Goal: Navigation & Orientation: Find specific page/section

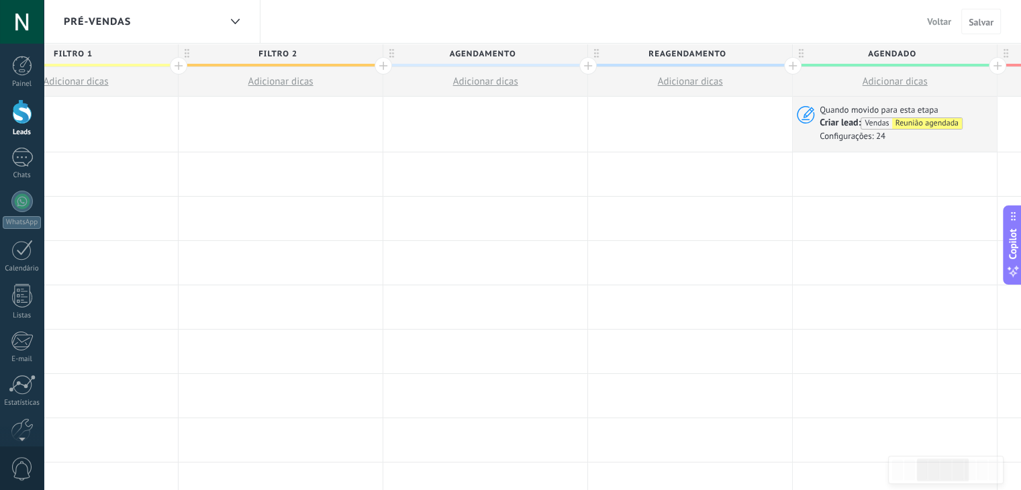
click at [105, 19] on span "Pré-Vendas" at bounding box center [97, 21] width 67 height 13
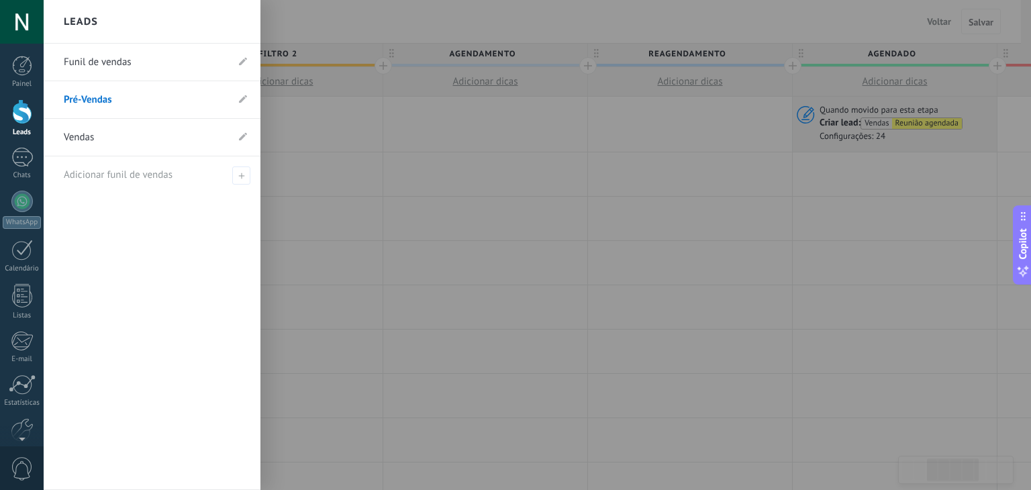
click at [114, 90] on link "Pré-Vendas" at bounding box center [145, 100] width 163 height 38
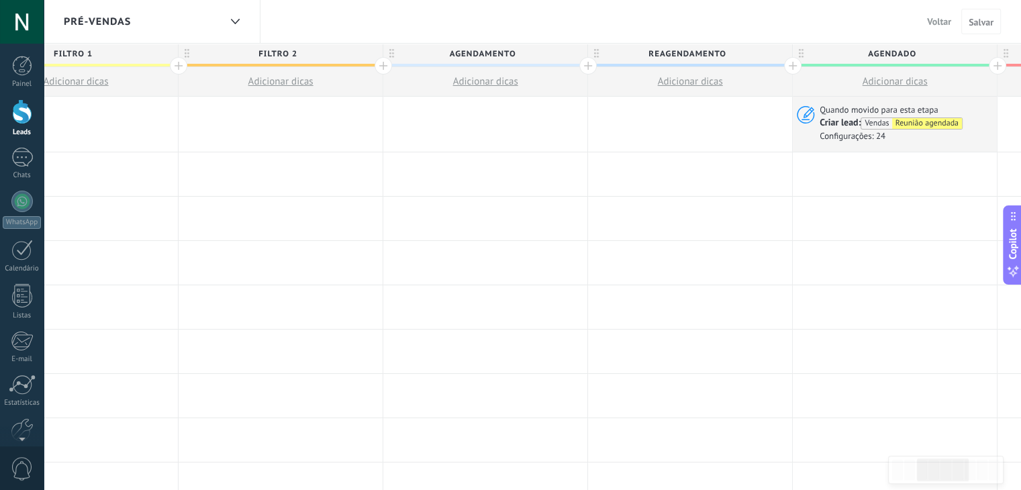
click at [21, 108] on div at bounding box center [22, 111] width 20 height 25
